Goal: Find contact information: Find contact information

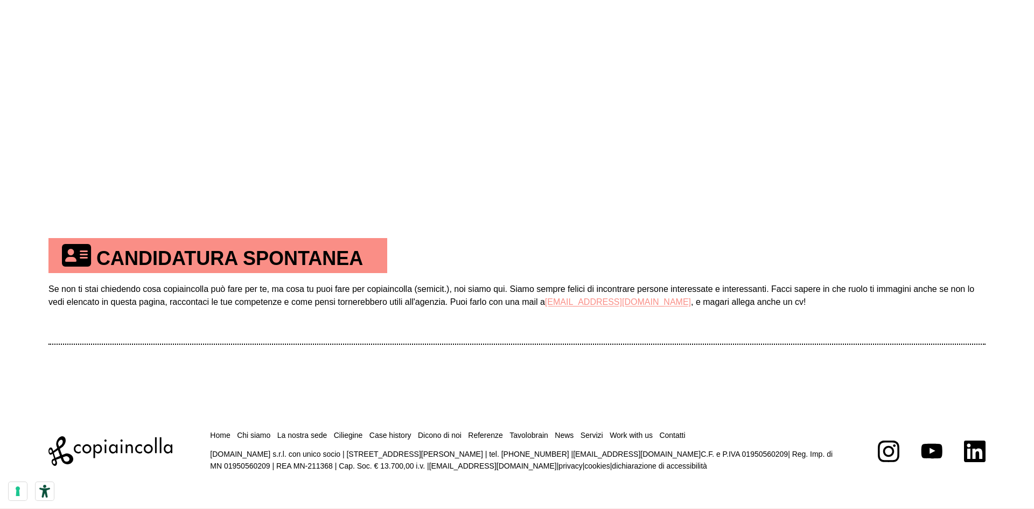
scroll to position [671, 0]
click at [574, 299] on link "[EMAIL_ADDRESS][DOMAIN_NAME]" at bounding box center [618, 301] width 146 height 9
drag, startPoint x: 828, startPoint y: 279, endPoint x: 812, endPoint y: 281, distance: 15.8
click at [828, 279] on td "Se non ti stai chiedendo cosa copiaincolla può fare per te, ma cosa tu puoi far…" at bounding box center [516, 307] width 937 height 71
drag, startPoint x: 546, startPoint y: 311, endPoint x: 632, endPoint y: 314, distance: 86.2
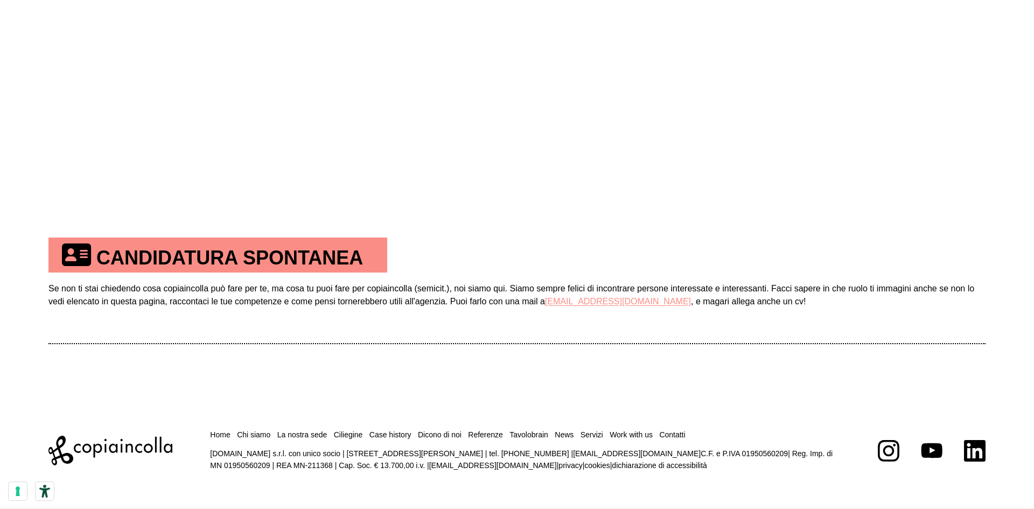
click at [632, 314] on td "Se non ti stai chiedendo cosa copiaincolla può fare per te, ma cosa tu puoi far…" at bounding box center [516, 307] width 937 height 71
click at [635, 324] on td "Se non ti stai chiedendo cosa copiaincolla può fare per te, ma cosa tu puoi far…" at bounding box center [516, 307] width 937 height 71
drag, startPoint x: 630, startPoint y: 312, endPoint x: 549, endPoint y: 306, distance: 81.0
click at [549, 306] on td "Se non ti stai chiedendo cosa copiaincolla può fare per te, ma cosa tu puoi far…" at bounding box center [516, 307] width 937 height 71
drag, startPoint x: 632, startPoint y: 313, endPoint x: 531, endPoint y: 317, distance: 100.2
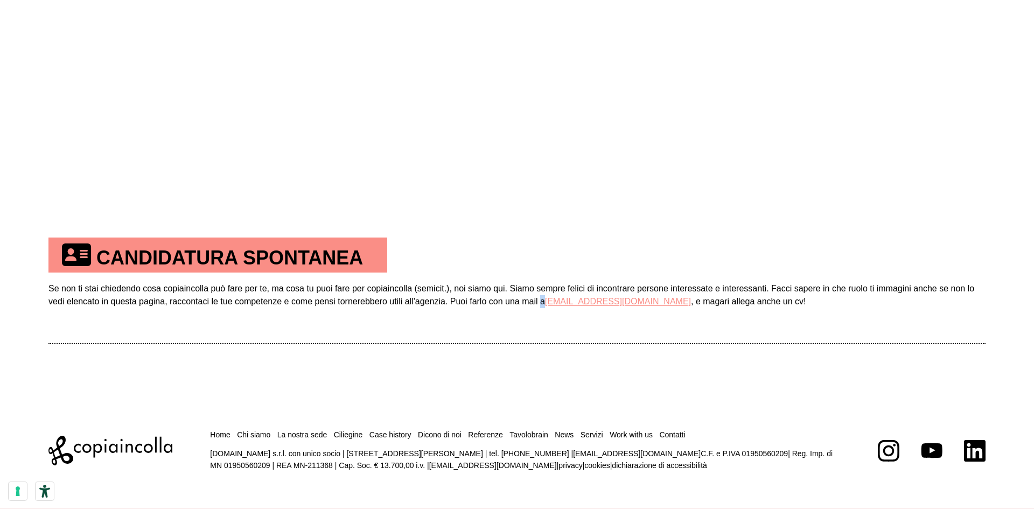
click at [539, 307] on td "Se non ti stai chiedendo cosa copiaincolla può fare per te, ma cosa tu puoi far…" at bounding box center [516, 307] width 937 height 71
click at [524, 323] on td "Se non ti stai chiedendo cosa copiaincolla può fare per te, ma cosa tu puoi far…" at bounding box center [516, 307] width 937 height 71
drag, startPoint x: 536, startPoint y: 304, endPoint x: 634, endPoint y: 304, distance: 97.4
click at [634, 304] on td "Se non ti stai chiedendo cosa copiaincolla può fare per te, ma cosa tu puoi far…" at bounding box center [516, 307] width 937 height 71
copy td "l a [EMAIL_ADDRESS][DOMAIN_NAME]"
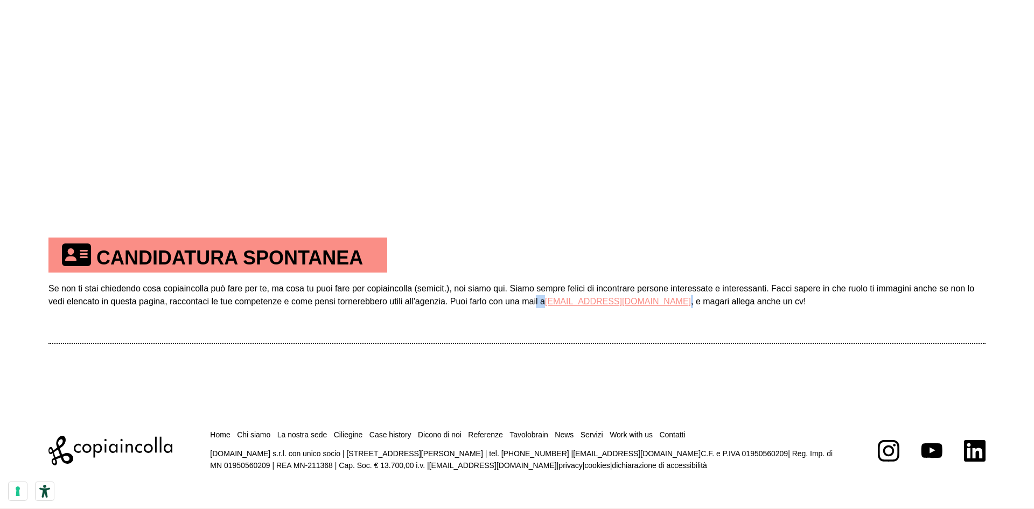
click at [618, 329] on td "Se non ti stai chiedendo cosa copiaincolla può fare per te, ma cosa tu puoi far…" at bounding box center [516, 307] width 937 height 71
click at [613, 304] on link "[EMAIL_ADDRESS][DOMAIN_NAME]" at bounding box center [618, 301] width 146 height 9
click at [777, 284] on td "Se non ti stai chiedendo cosa copiaincolla può fare per te, ma cosa tu puoi far…" at bounding box center [516, 307] width 937 height 71
